Goal: Check status: Check status

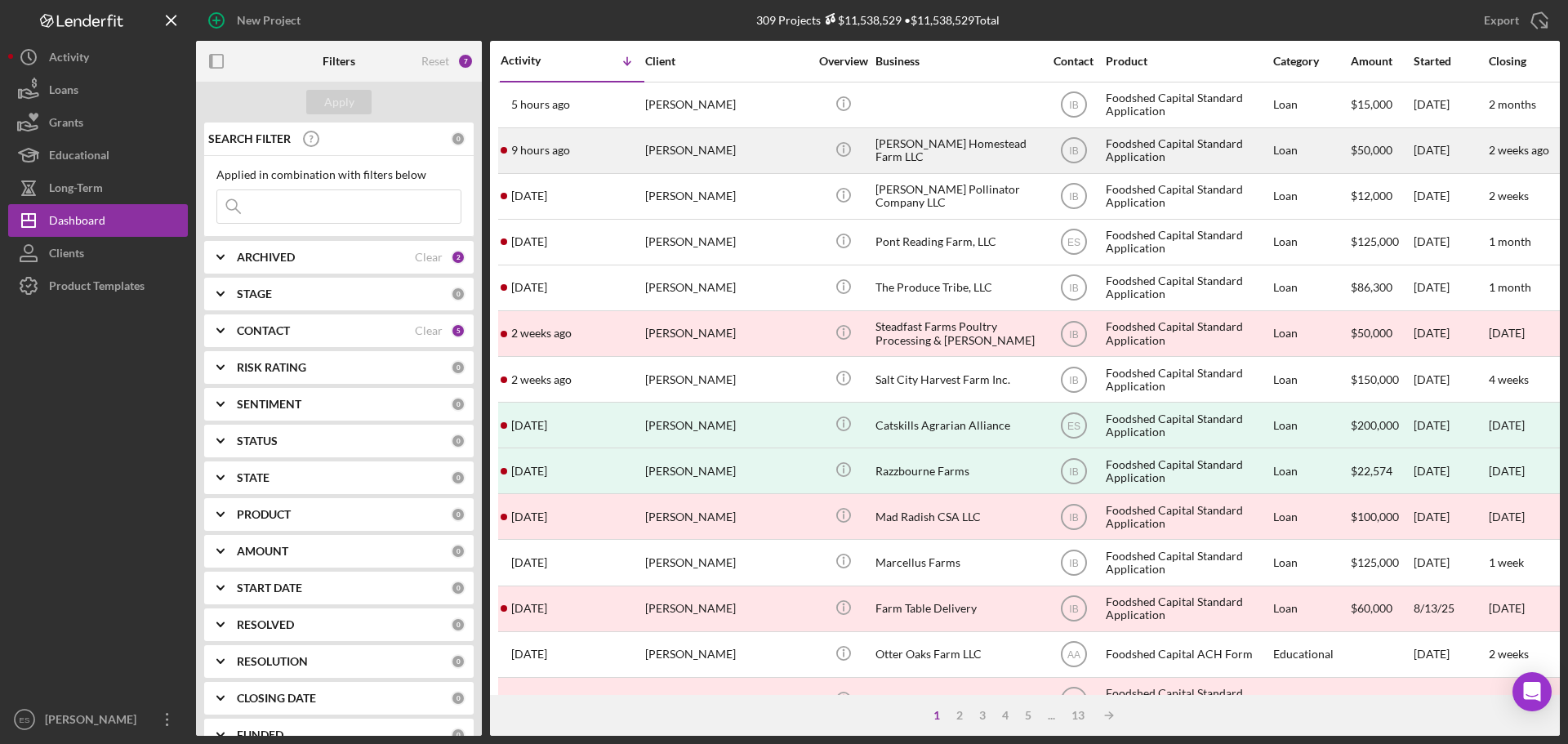
click at [804, 155] on div "[PERSON_NAME]" at bounding box center [726, 150] width 164 height 43
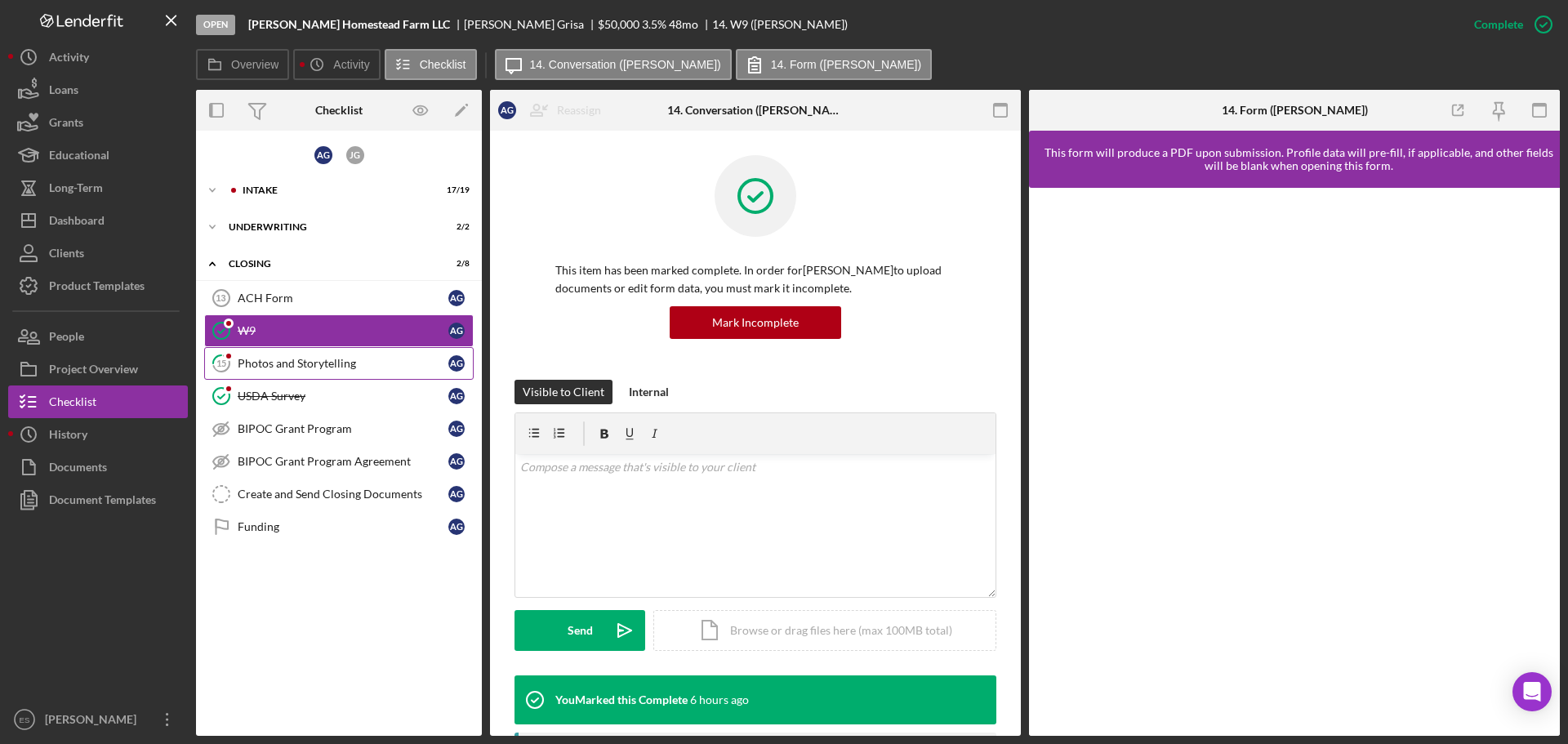
click at [309, 365] on div "Photos and Storytelling" at bounding box center [342, 364] width 210 height 13
